Goal: Task Accomplishment & Management: Use online tool/utility

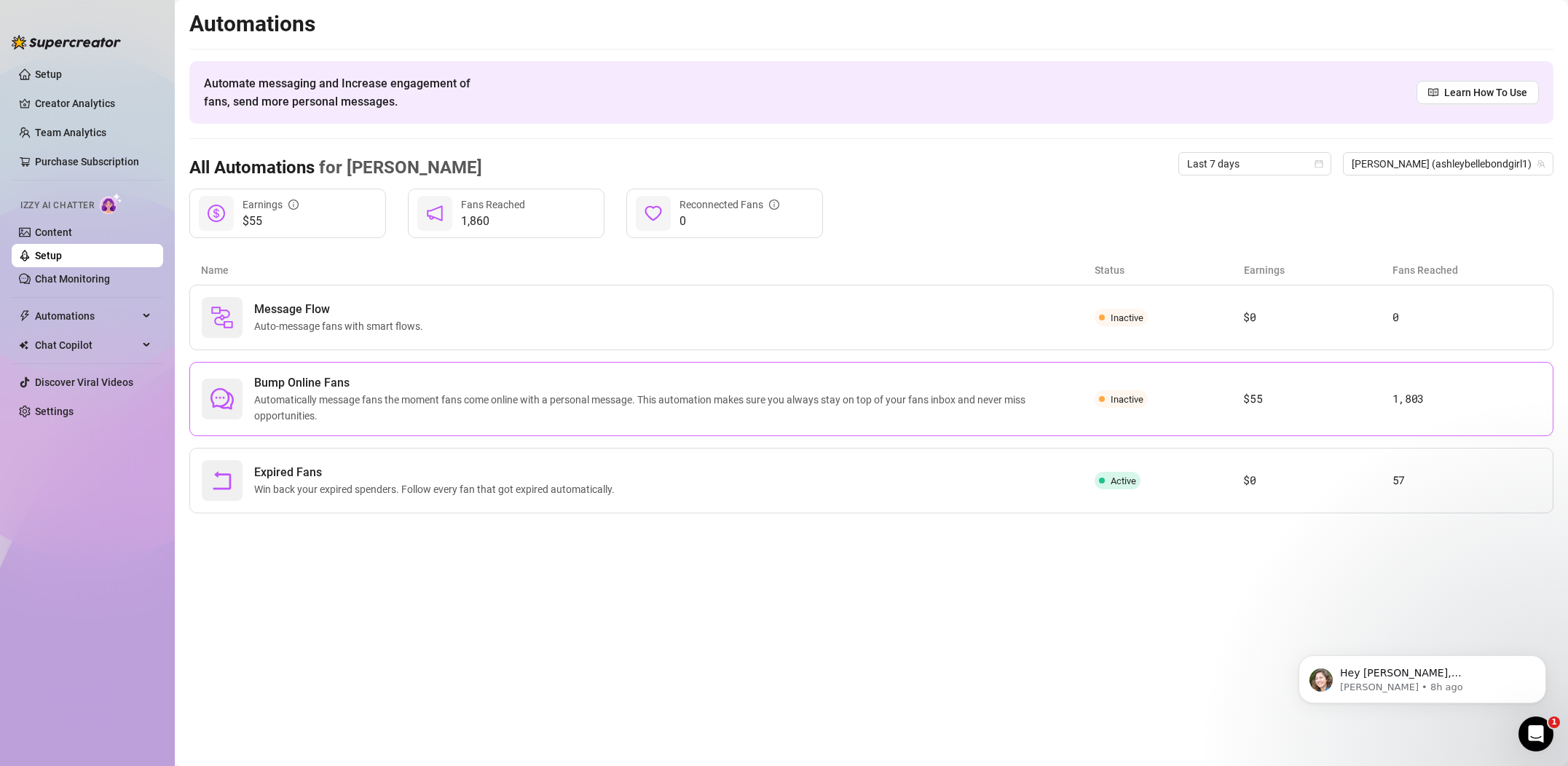
click at [502, 386] on span "Bump Online Fans" at bounding box center [675, 383] width 840 height 17
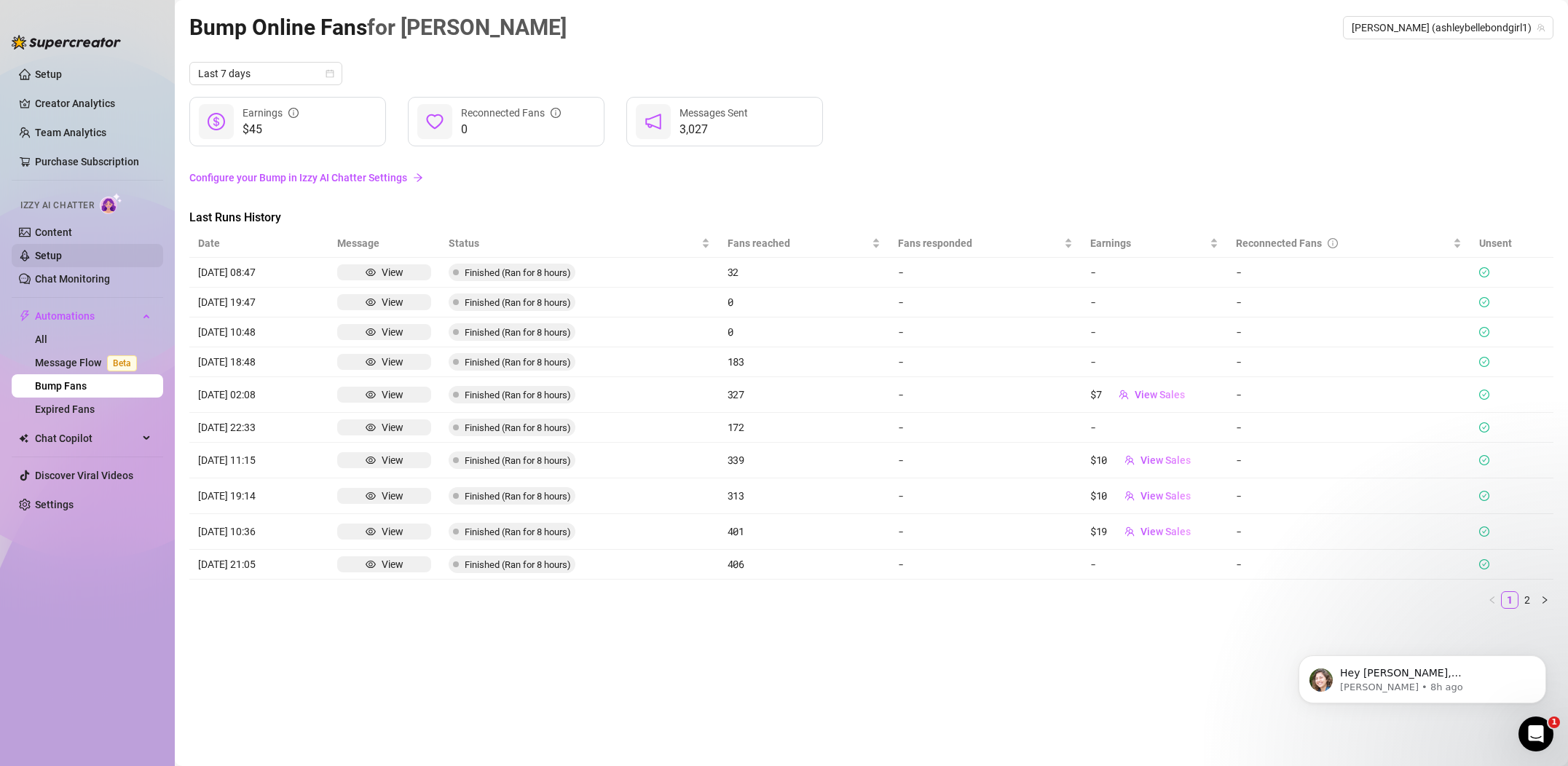
click at [49, 259] on link "Setup" at bounding box center [48, 255] width 27 height 12
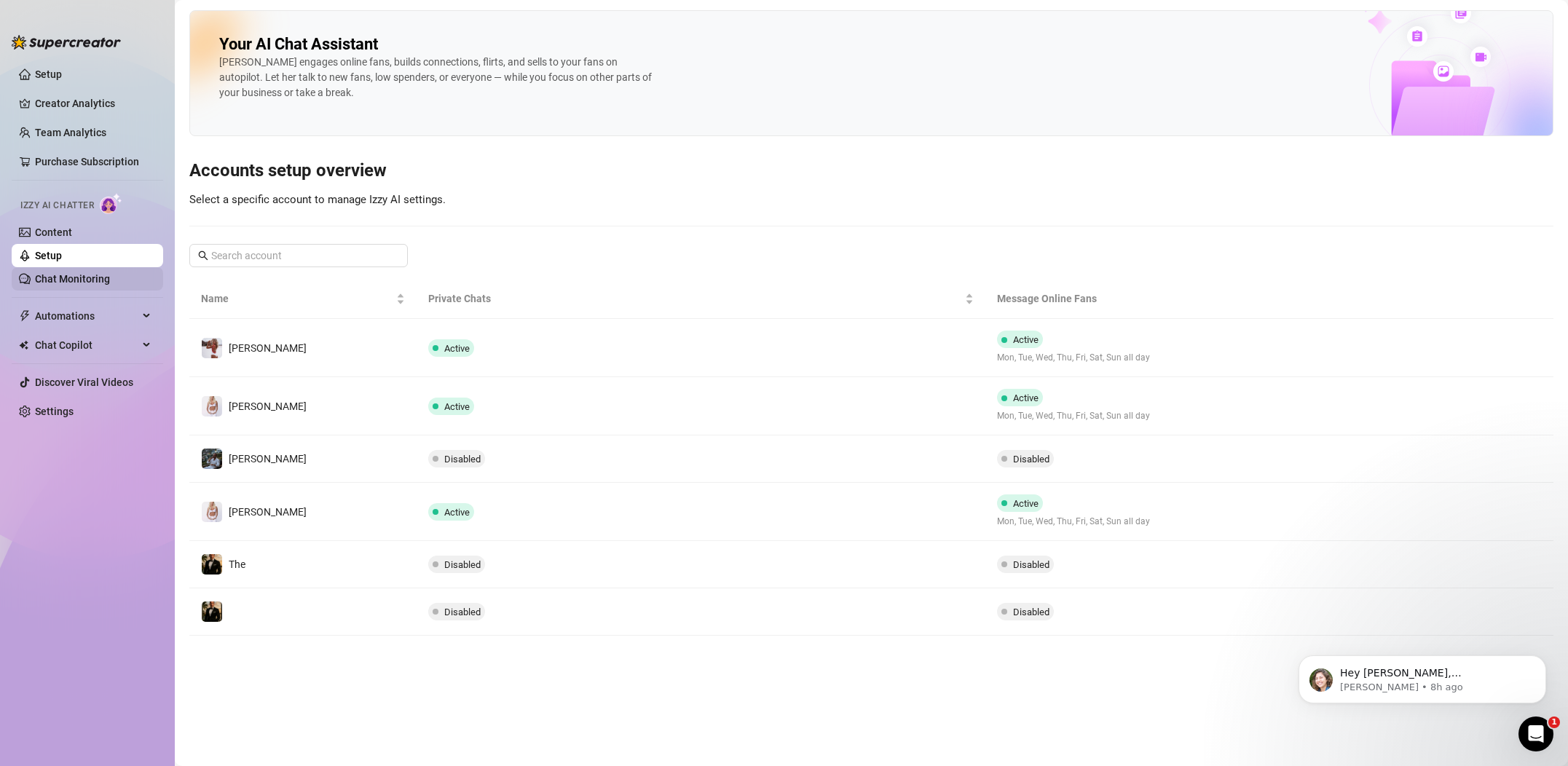
click at [47, 273] on link "Chat Monitoring" at bounding box center [72, 278] width 75 height 12
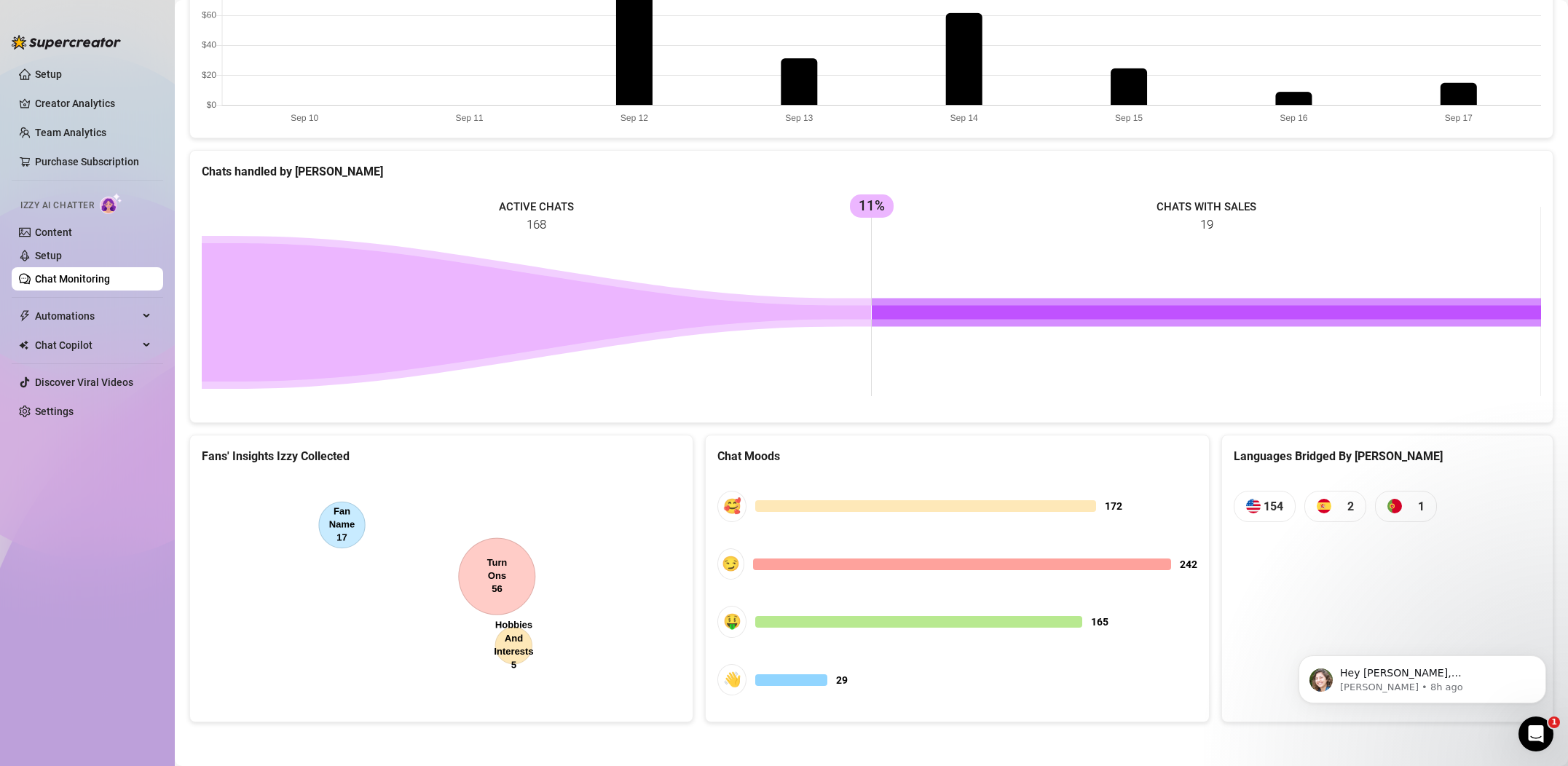
scroll to position [590, 0]
click at [67, 235] on link "Content" at bounding box center [53, 232] width 38 height 12
